Goal: Information Seeking & Learning: Learn about a topic

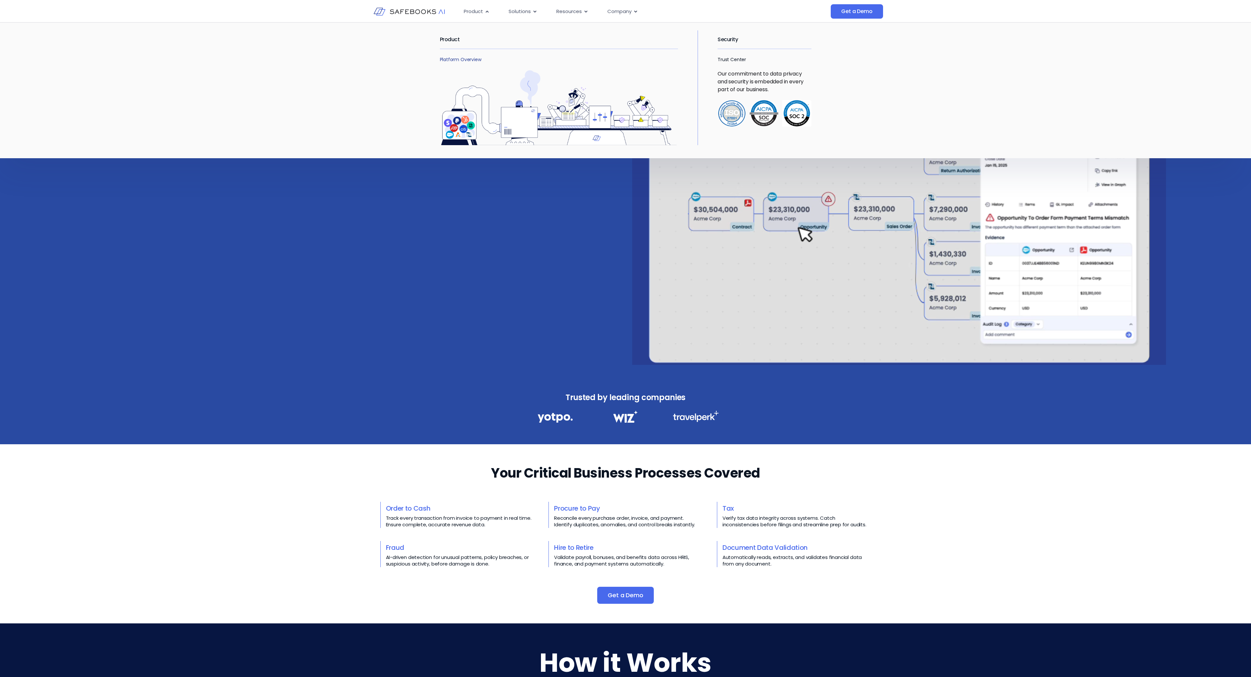
click at [464, 60] on link "Platform Overview" at bounding box center [461, 59] width 42 height 7
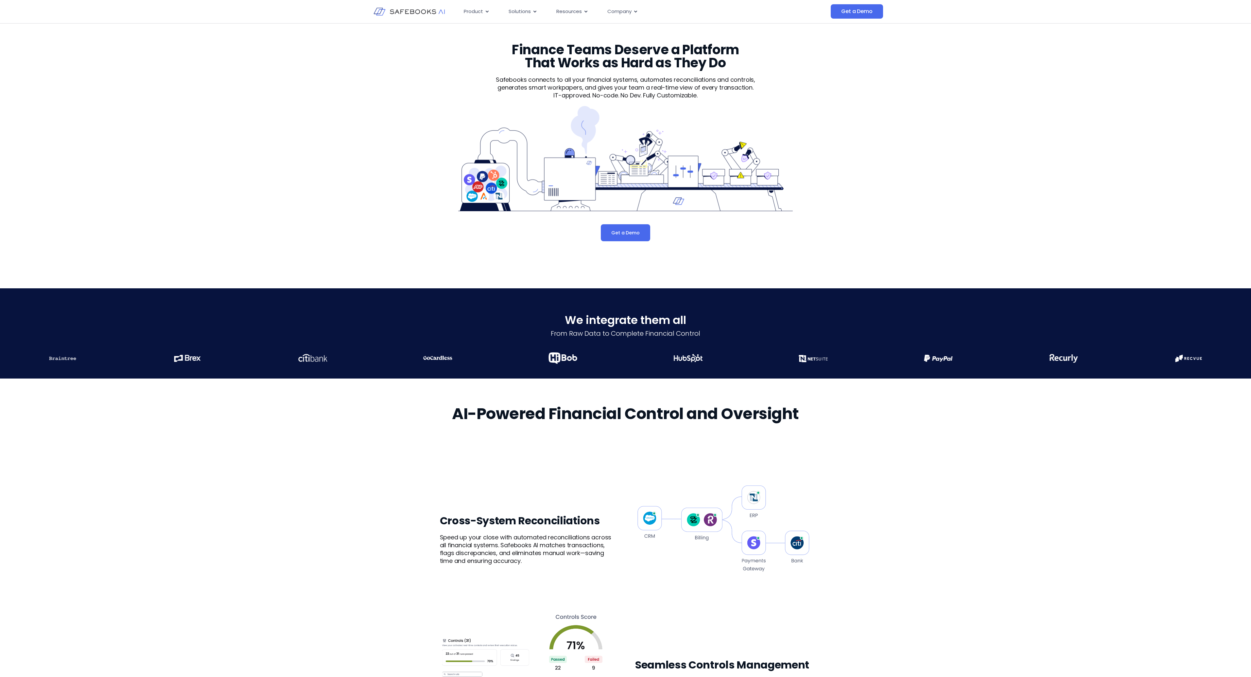
click at [418, 15] on img at bounding box center [409, 11] width 72 height 21
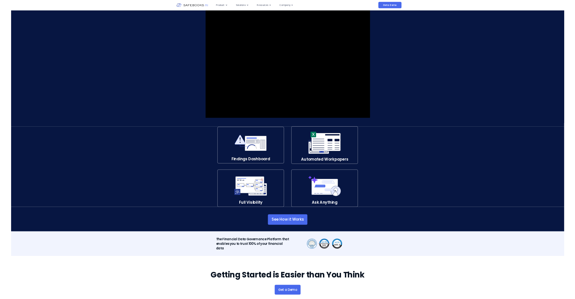
scroll to position [1078, 0]
